Goal: Task Accomplishment & Management: Use online tool/utility

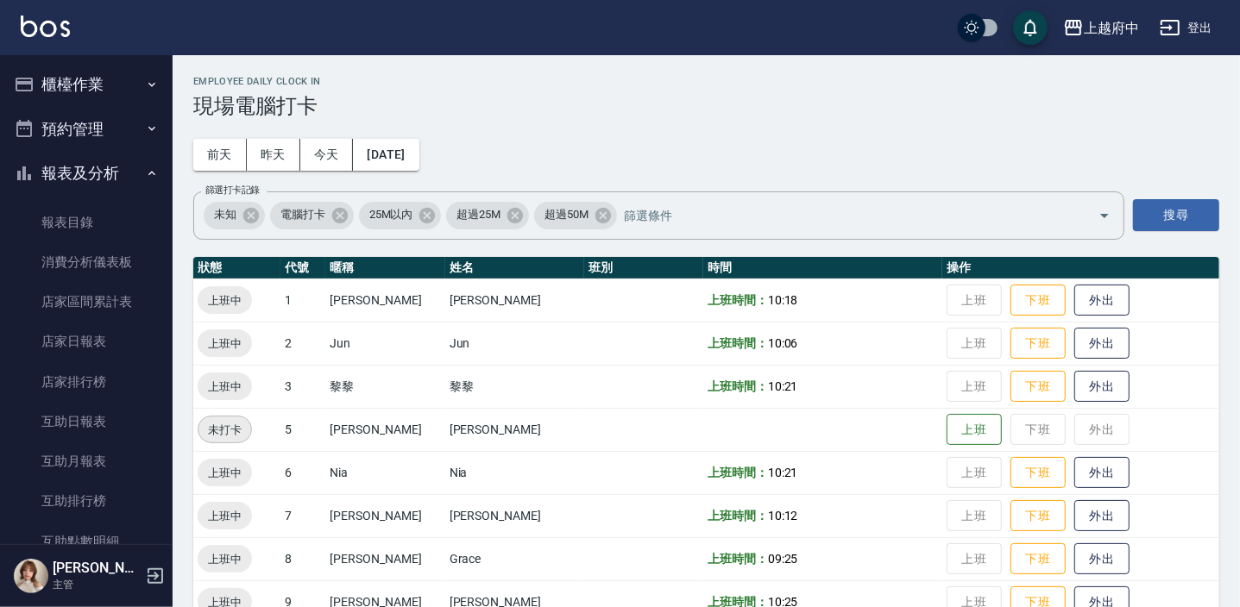
click at [99, 84] on button "櫃檯作業" at bounding box center [86, 84] width 159 height 45
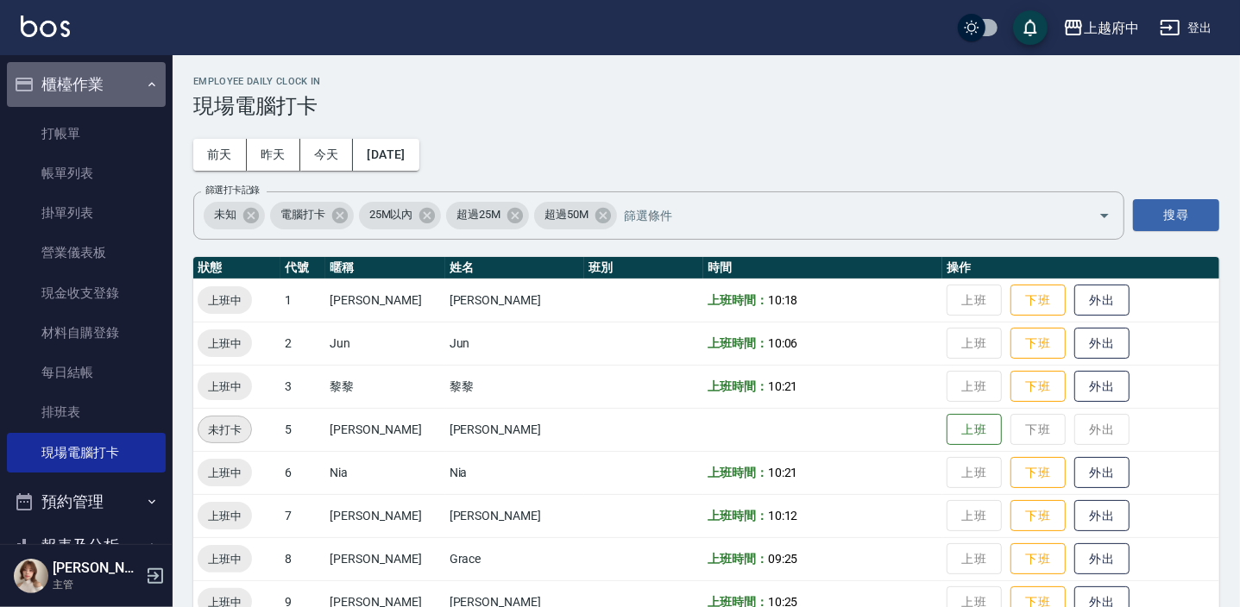
click at [99, 83] on button "櫃檯作業" at bounding box center [86, 84] width 159 height 45
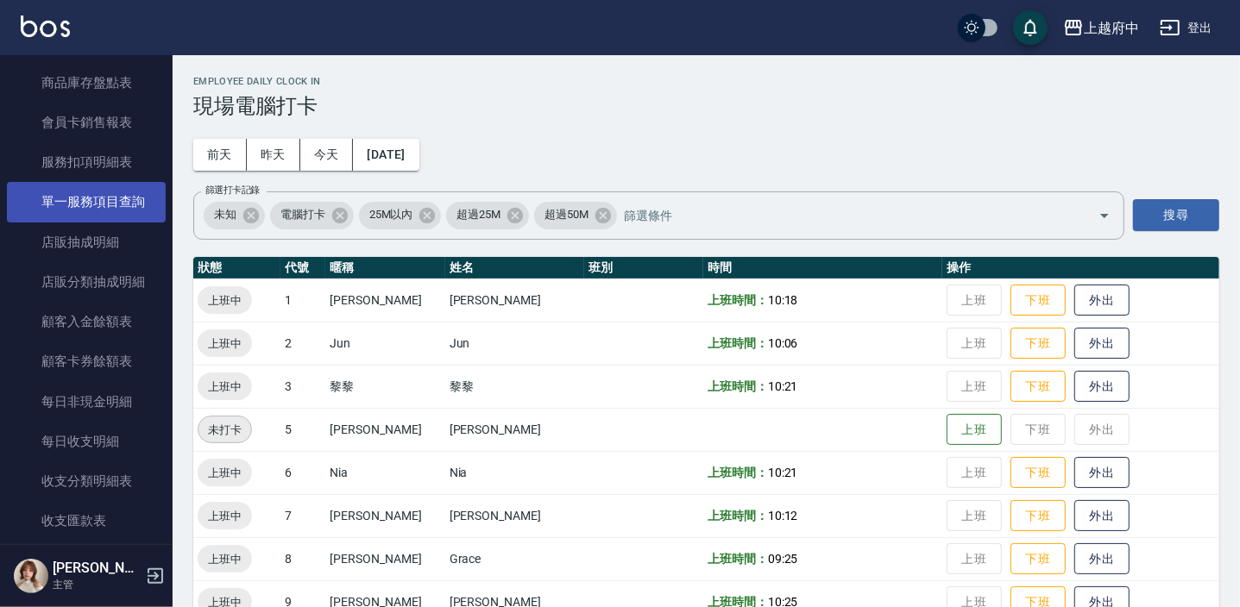
scroll to position [1623, 0]
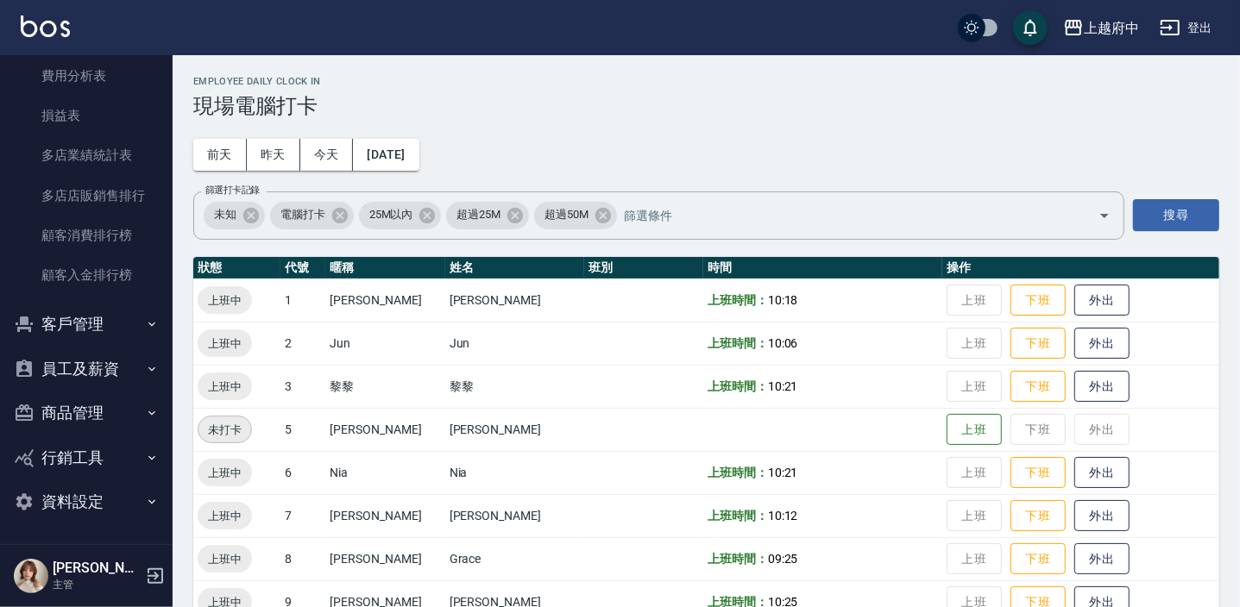
click at [100, 331] on button "客戶管理" at bounding box center [86, 324] width 159 height 45
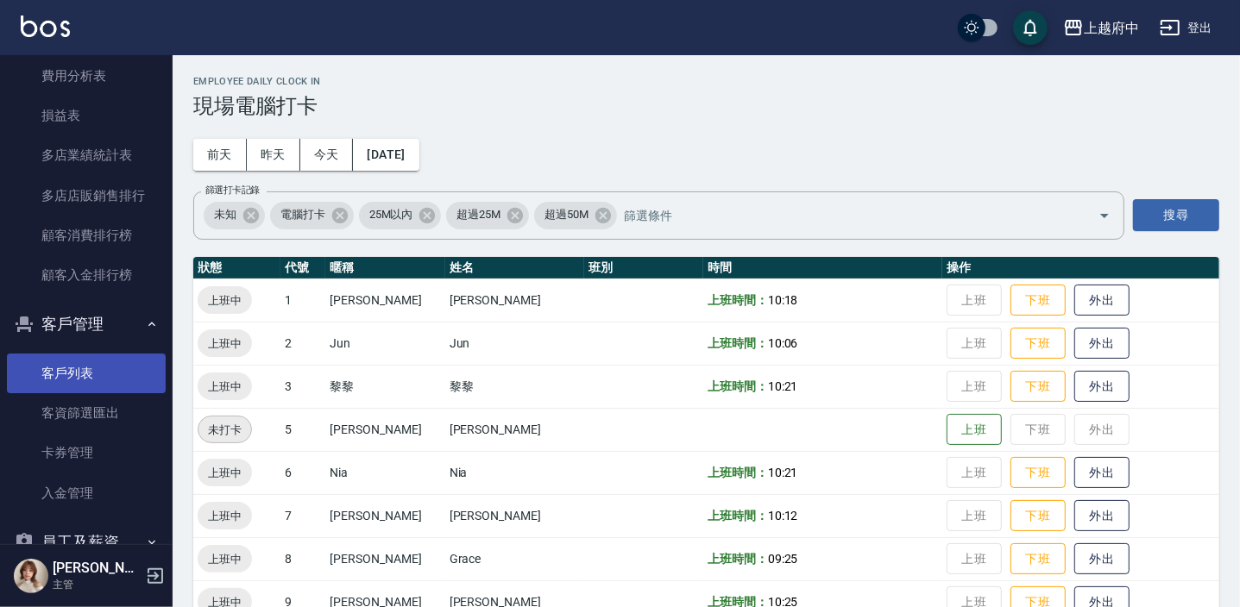
click at [102, 369] on link "客戶列表" at bounding box center [86, 374] width 159 height 40
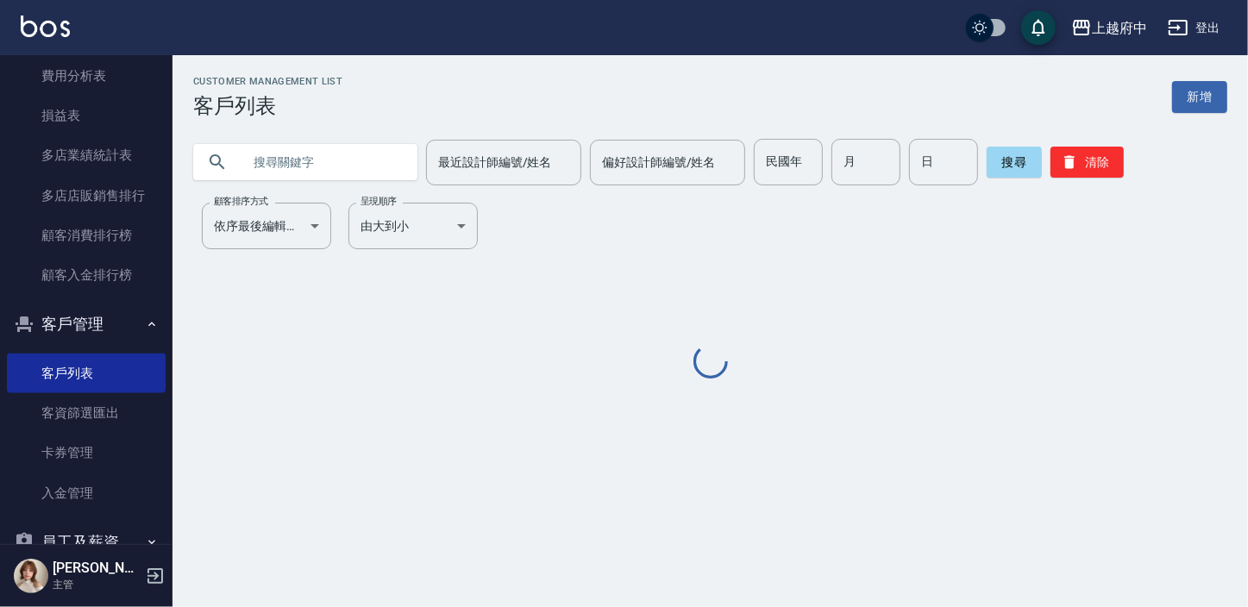
click at [332, 156] on input "text" at bounding box center [323, 162] width 162 height 47
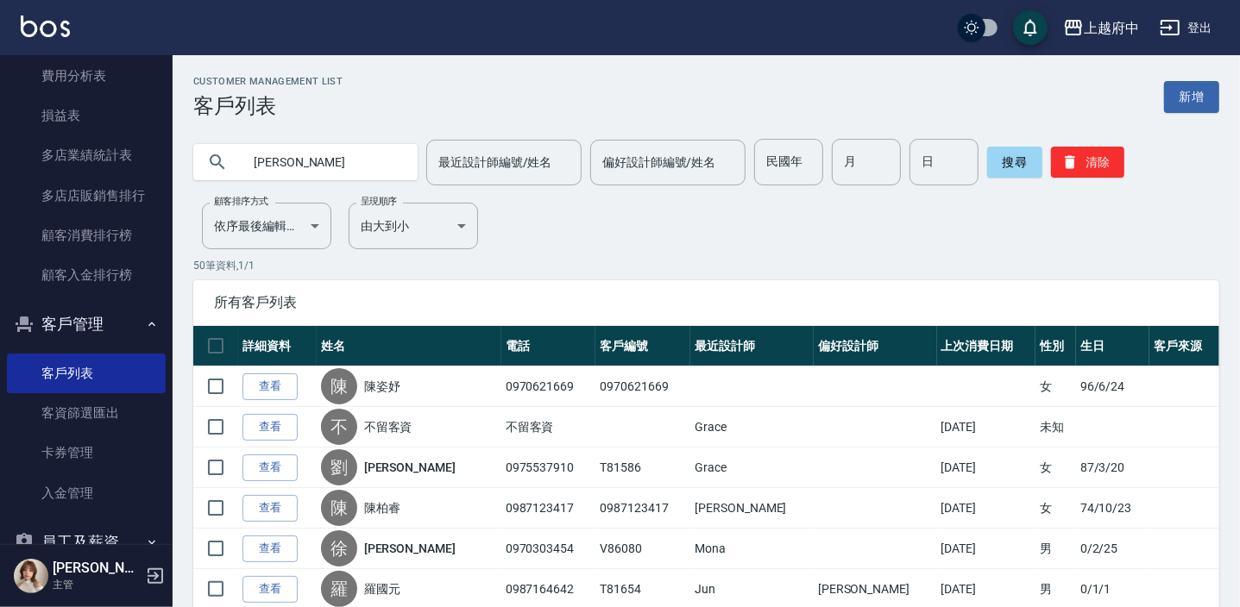
type input "[PERSON_NAME]"
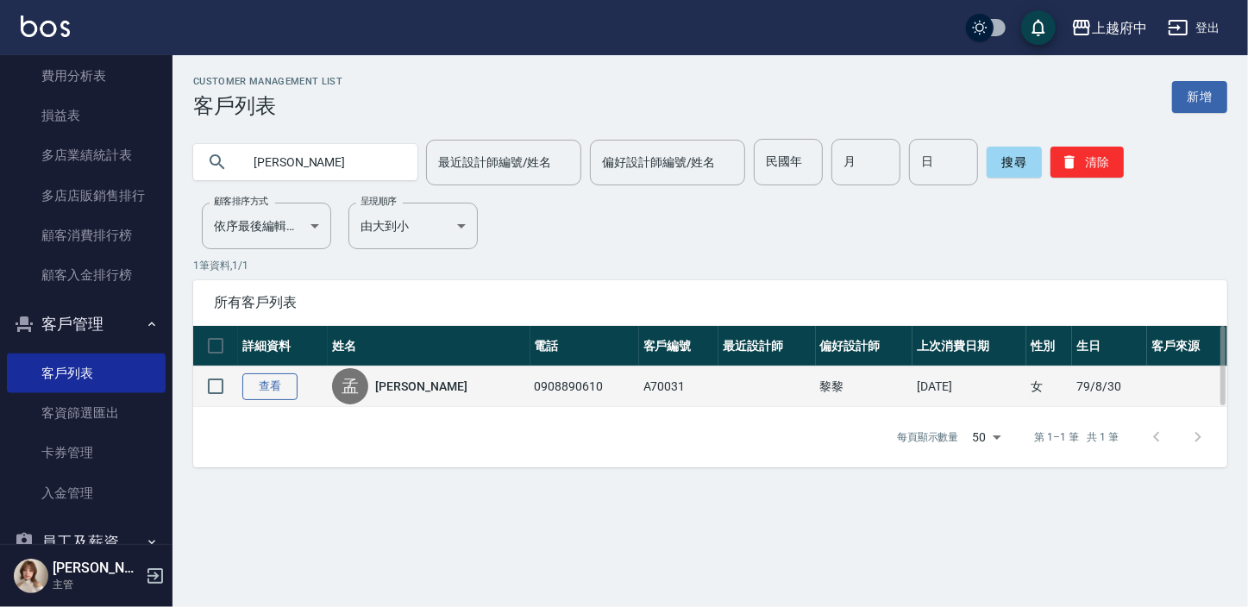
click at [267, 388] on link "查看" at bounding box center [269, 387] width 55 height 27
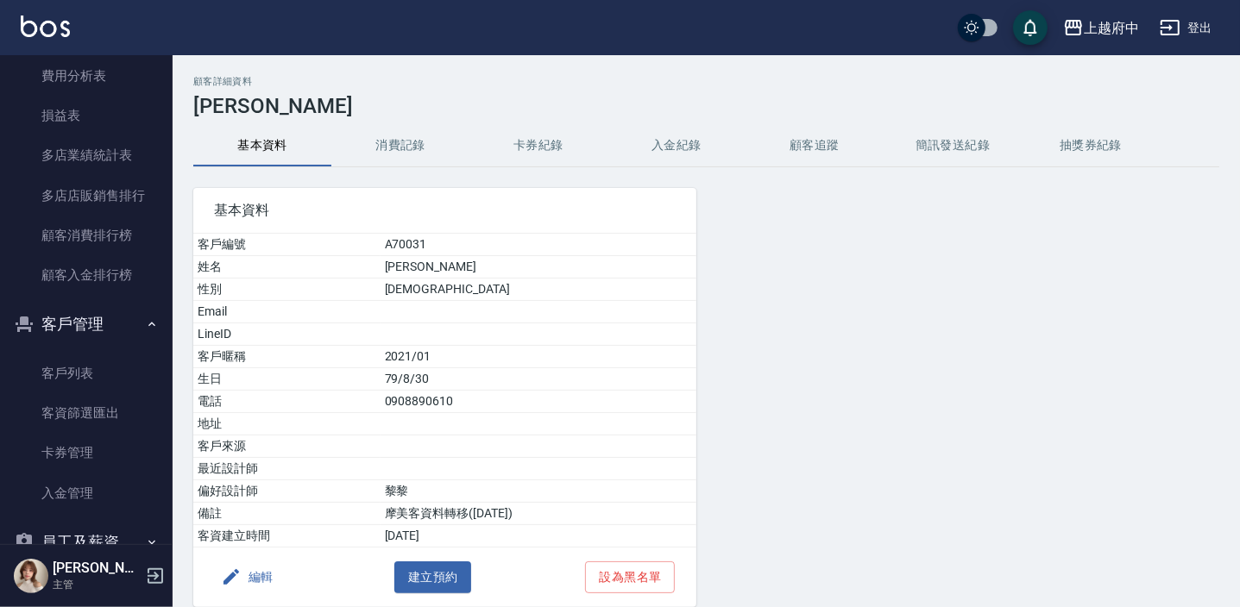
click at [387, 155] on button "消費記錄" at bounding box center [400, 145] width 138 height 41
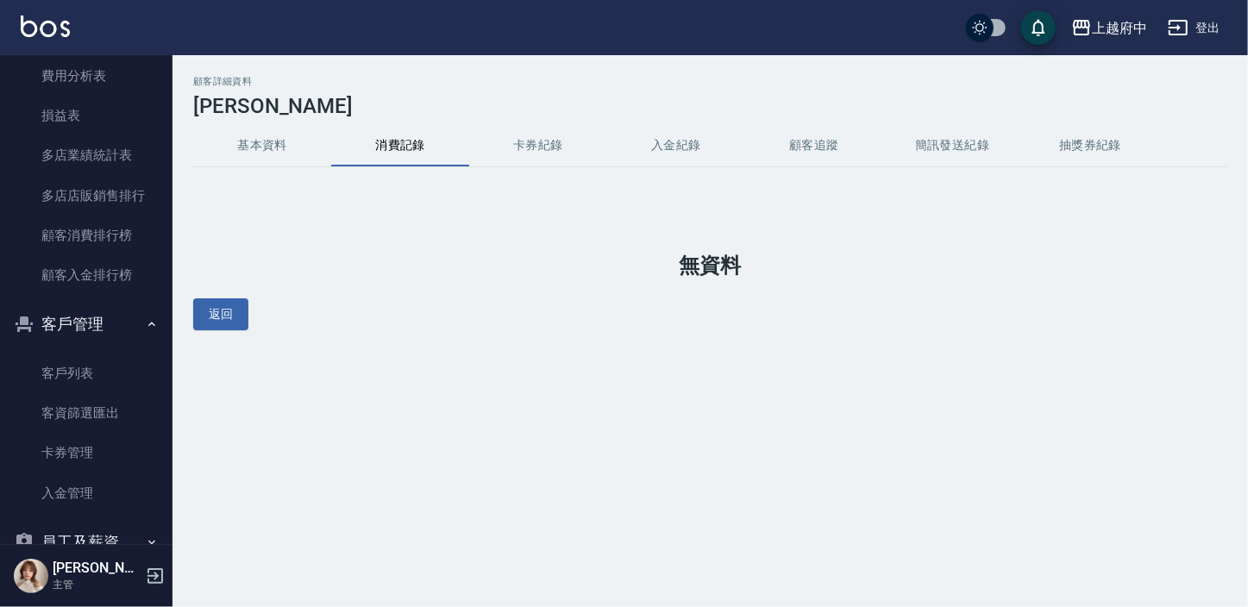
click at [262, 148] on button "基本資料" at bounding box center [262, 145] width 138 height 41
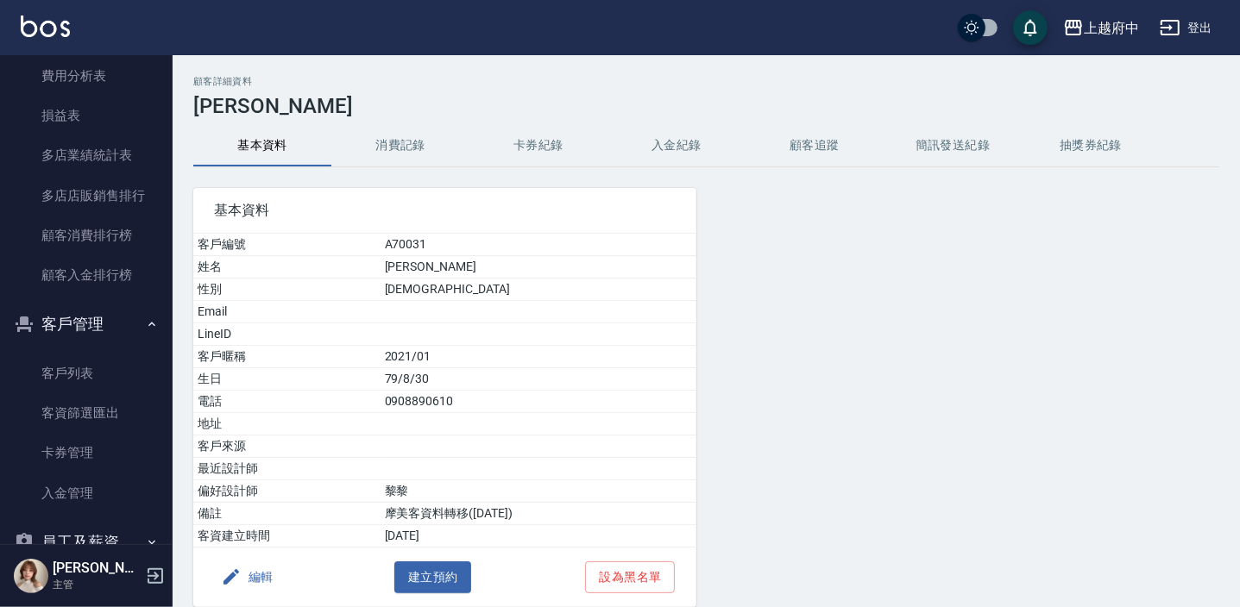
click at [245, 133] on button "基本資料" at bounding box center [262, 145] width 138 height 41
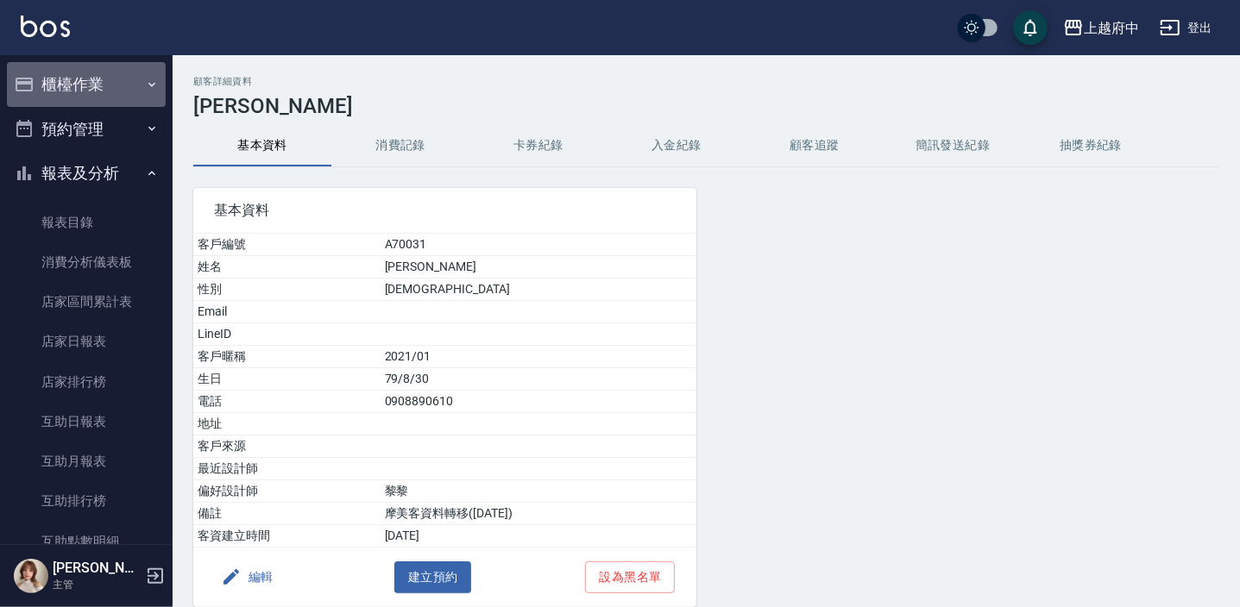
click at [110, 86] on button "櫃檯作業" at bounding box center [86, 84] width 159 height 45
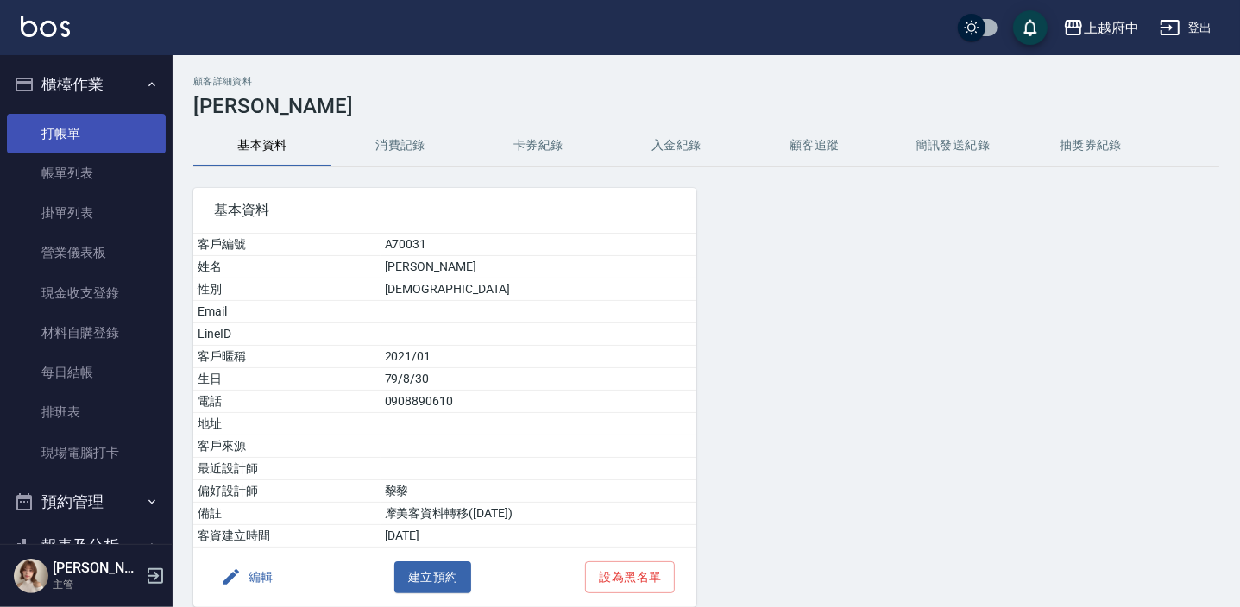
click at [110, 140] on link "打帳單" at bounding box center [86, 134] width 159 height 40
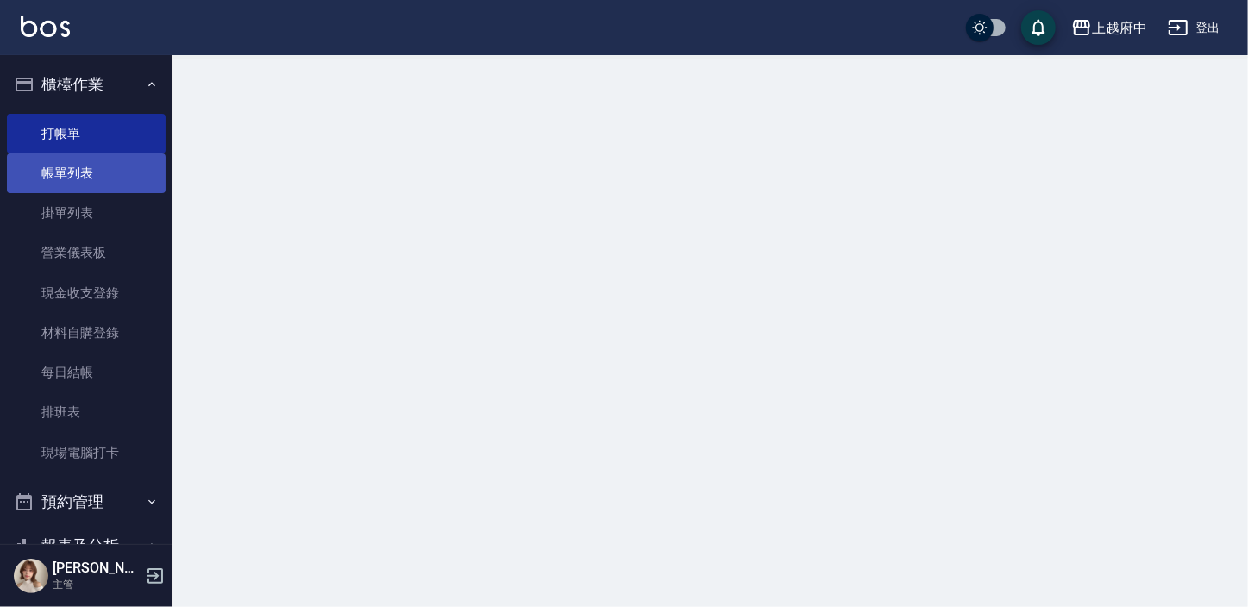
click at [104, 160] on link "帳單列表" at bounding box center [86, 174] width 159 height 40
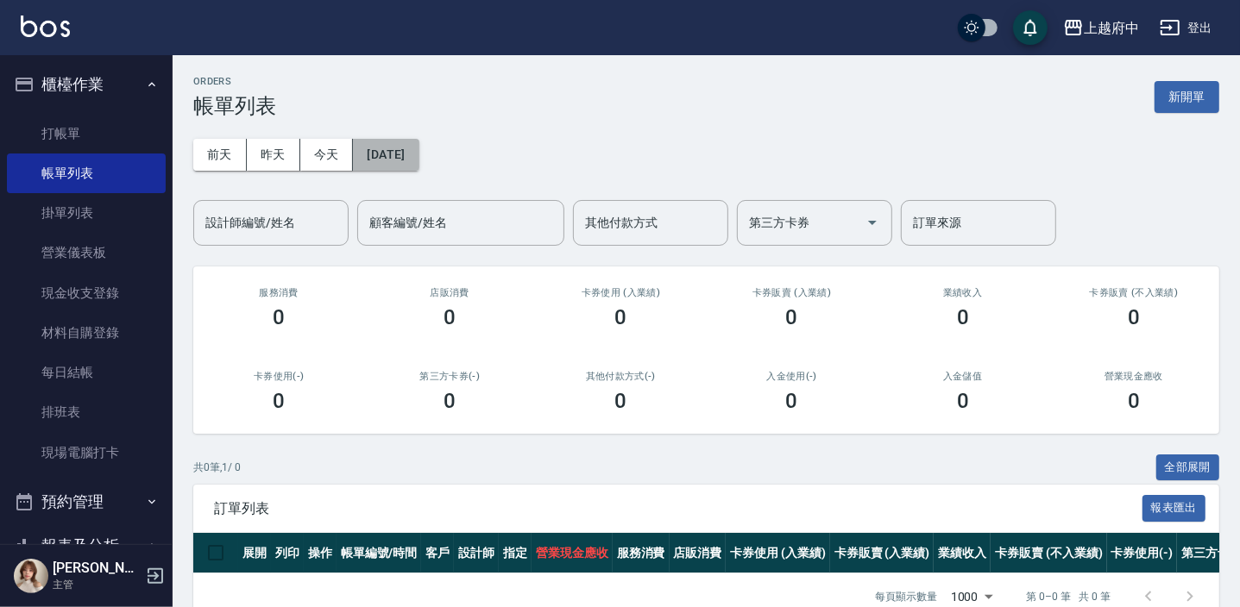
click at [418, 155] on button "[DATE]" at bounding box center [386, 155] width 66 height 32
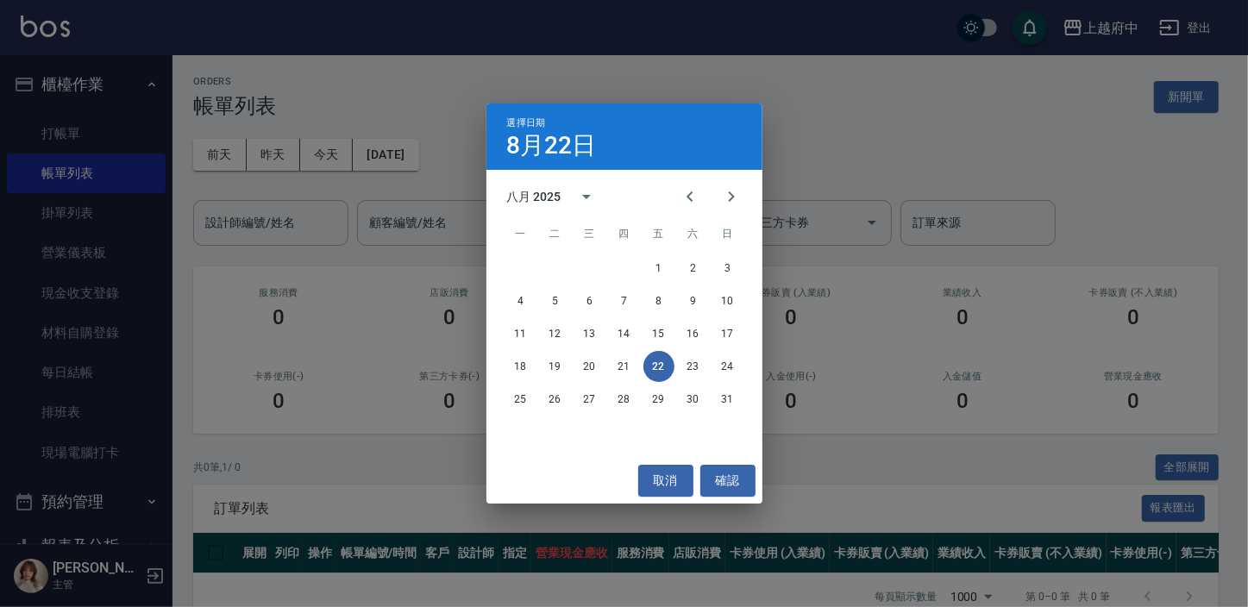
click at [538, 199] on div "八月 2025" at bounding box center [534, 197] width 54 height 18
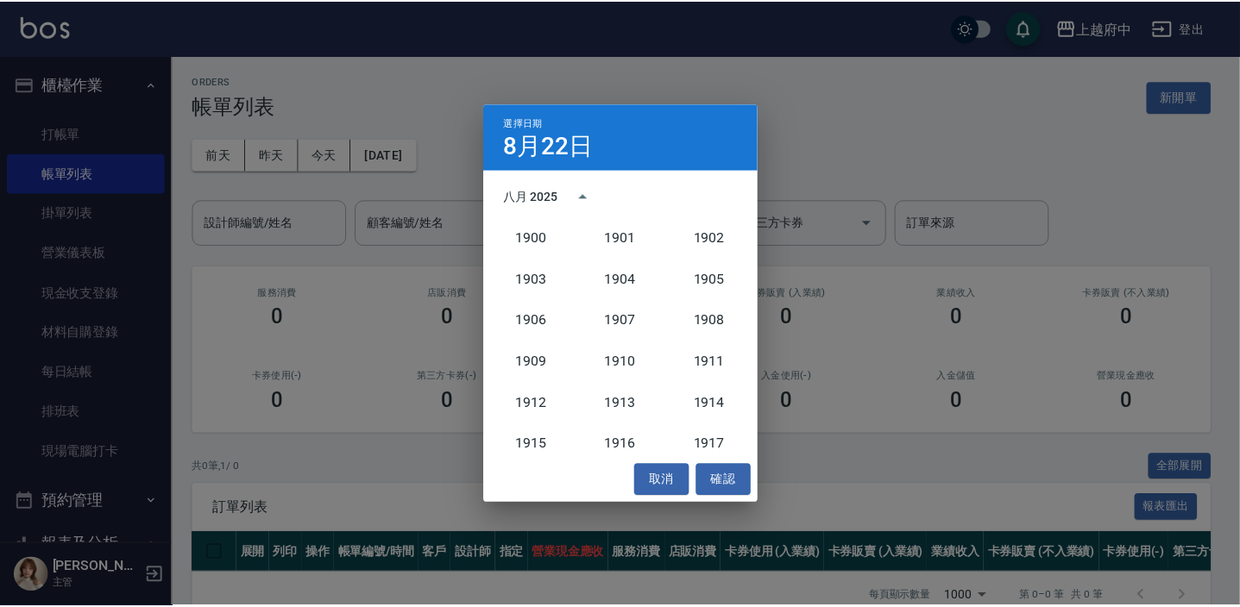
scroll to position [1596, 0]
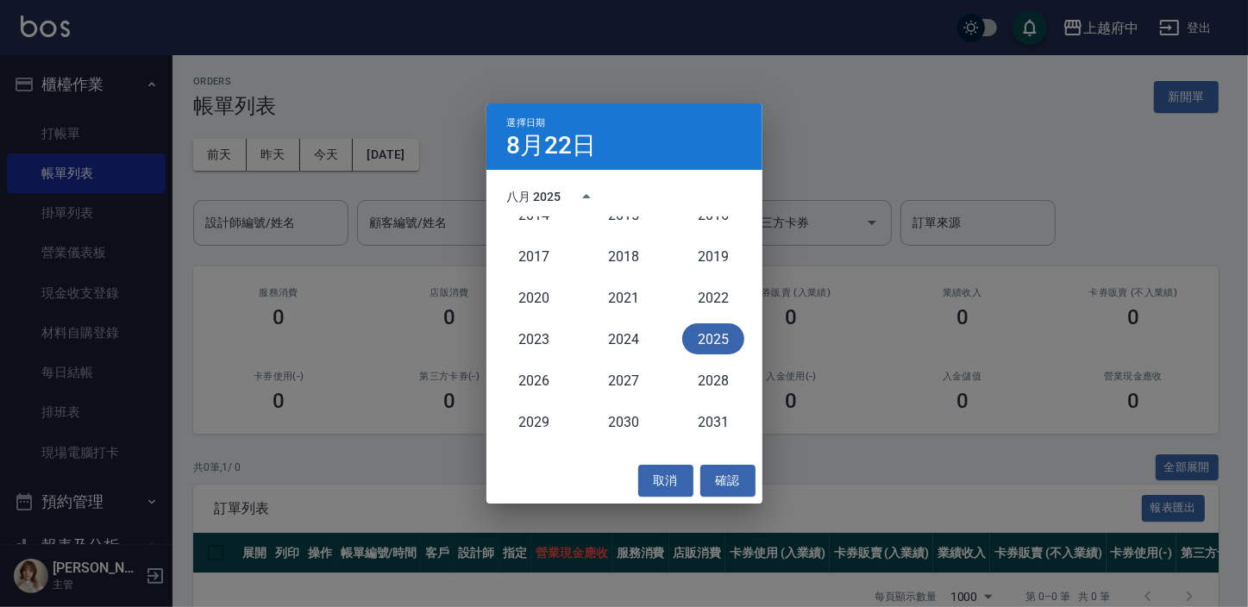
click at [708, 360] on div "2028" at bounding box center [714, 380] width 90 height 41
click at [711, 345] on button "2025" at bounding box center [713, 339] width 62 height 31
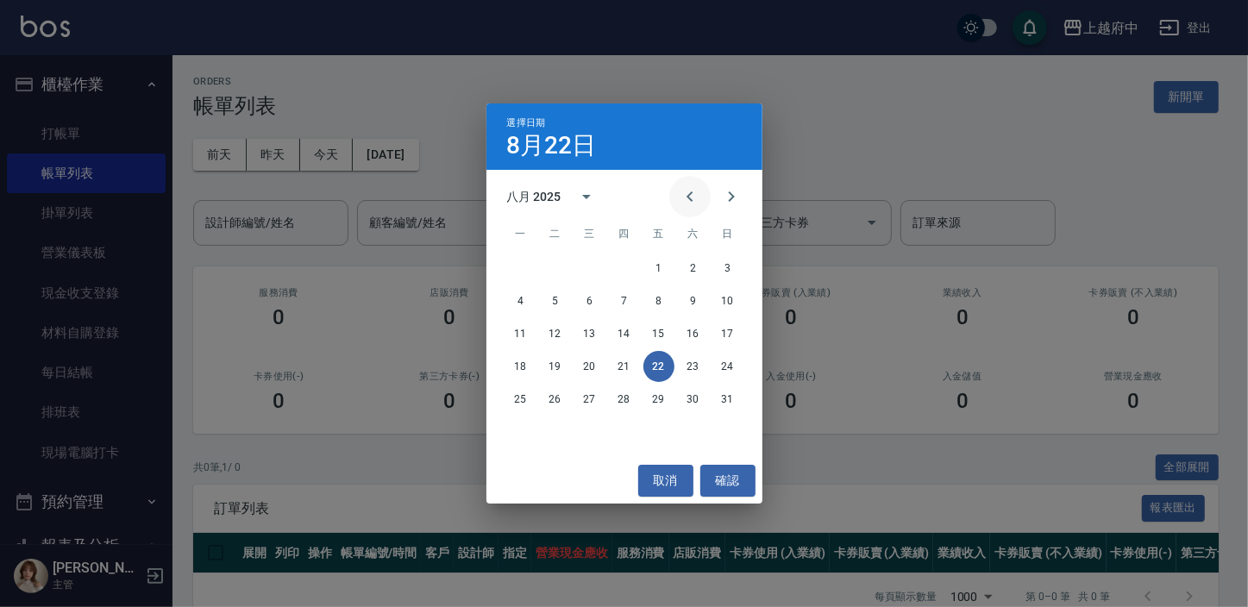
click at [685, 189] on icon "Previous month" at bounding box center [690, 196] width 21 height 21
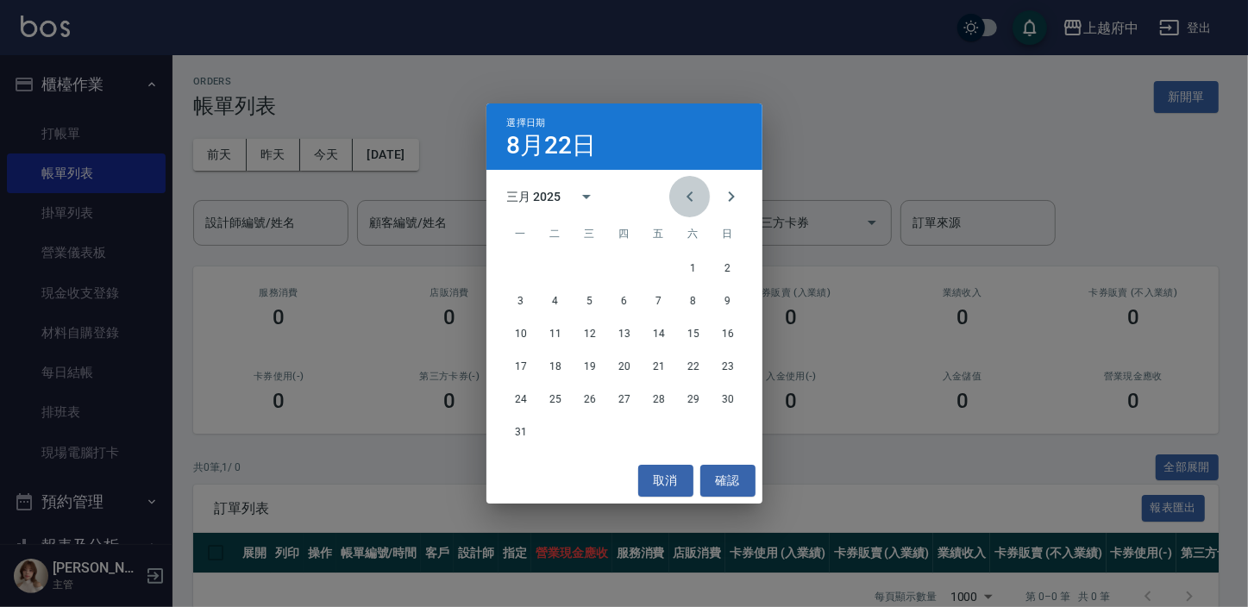
click at [685, 189] on icon "Previous month" at bounding box center [690, 196] width 21 height 21
click at [702, 296] on button "11" at bounding box center [693, 301] width 31 height 31
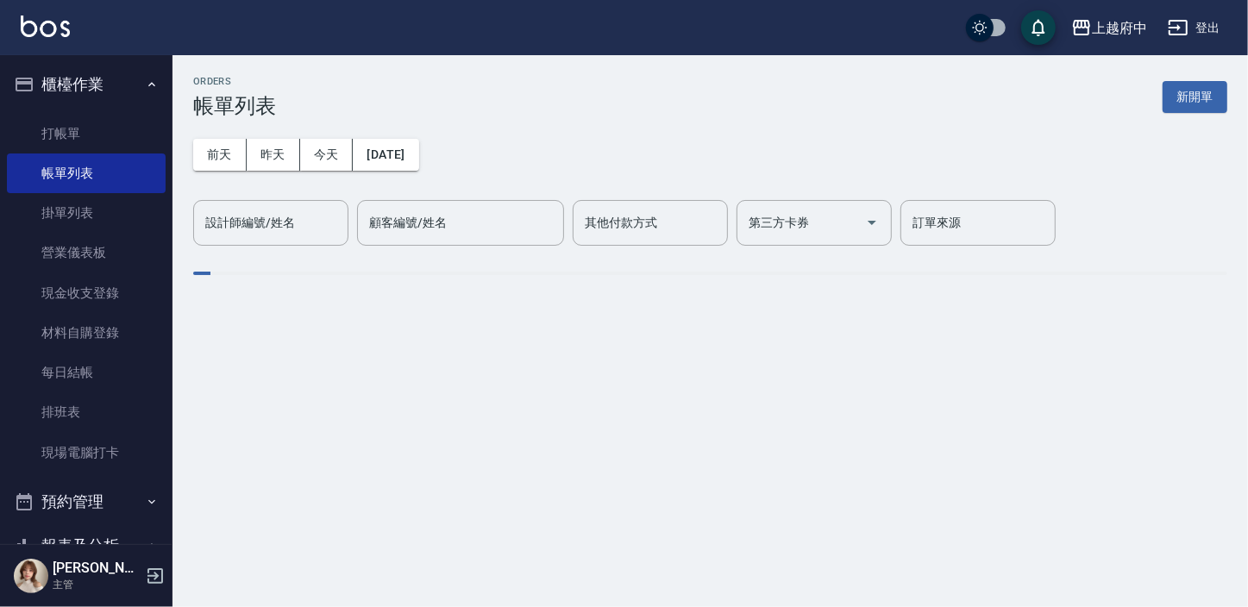
click at [290, 227] on div "設計師編號/姓名 設計師編號/姓名" at bounding box center [270, 223] width 155 height 46
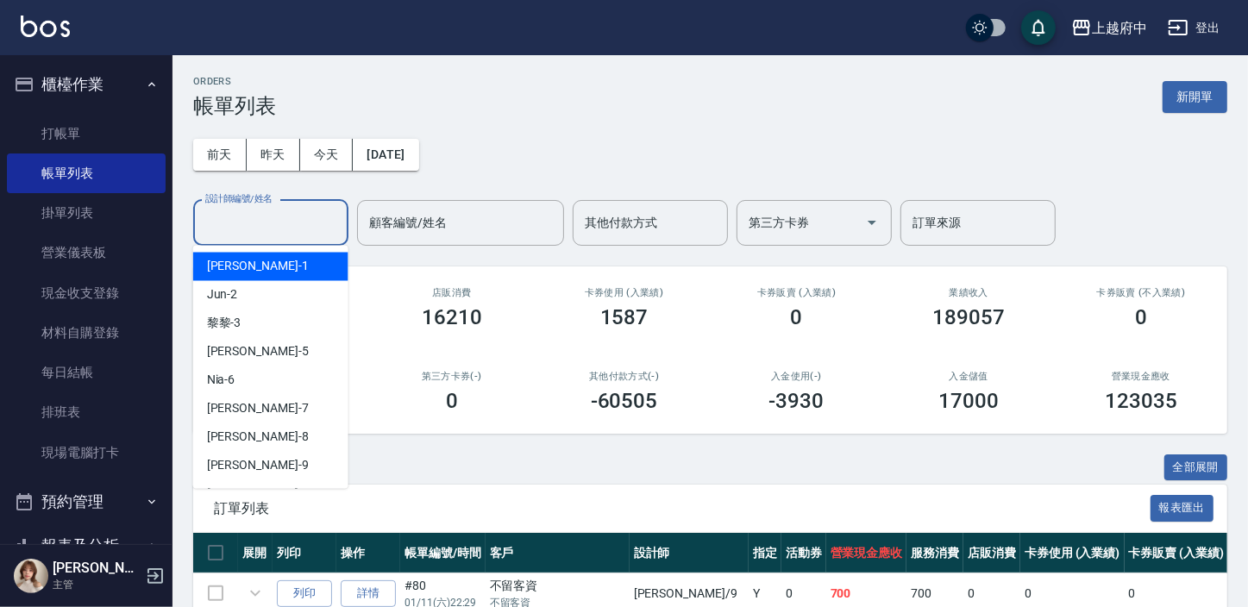
click at [285, 224] on input "設計師編號/姓名" at bounding box center [271, 223] width 140 height 30
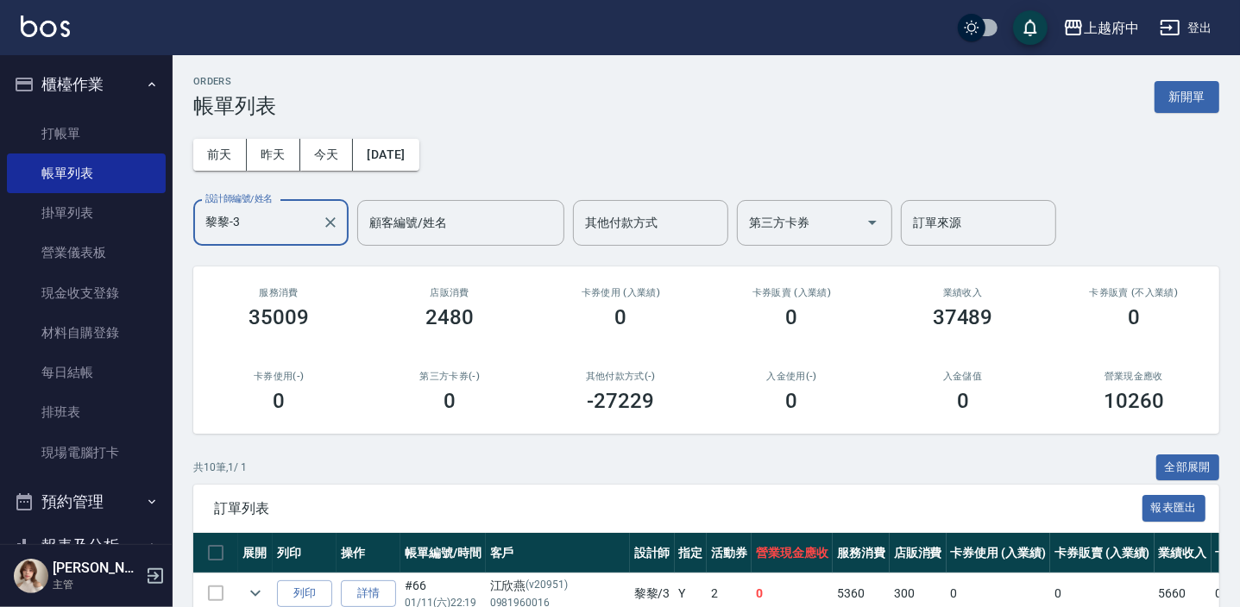
scroll to position [392, 0]
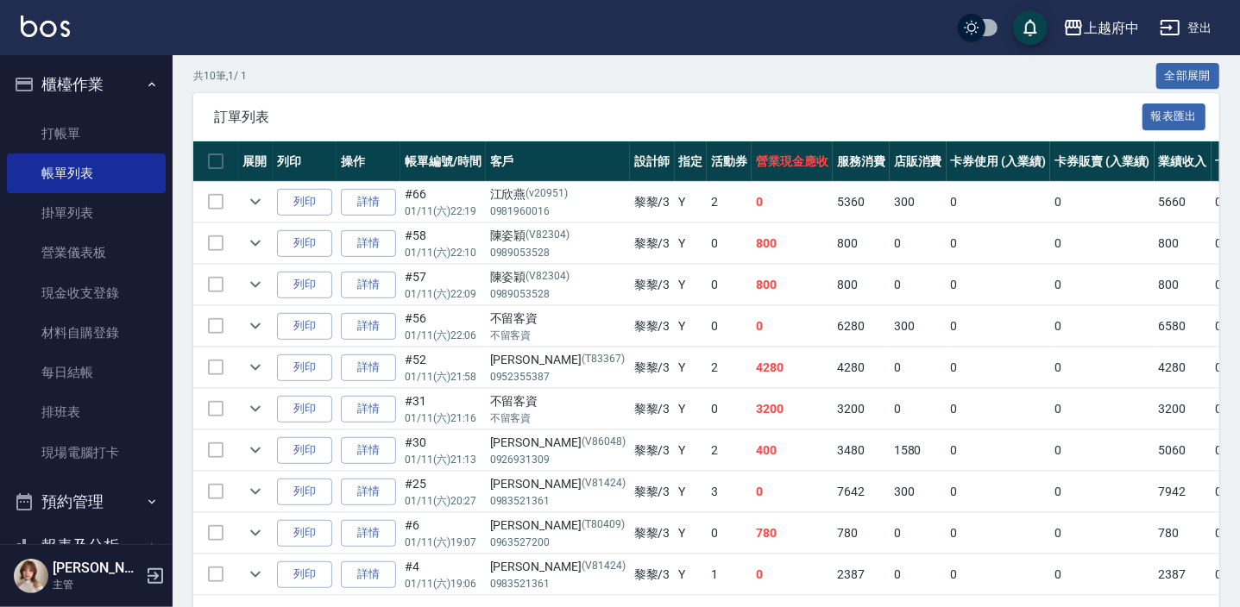
type input "黎黎-3"
